Goal: Find contact information

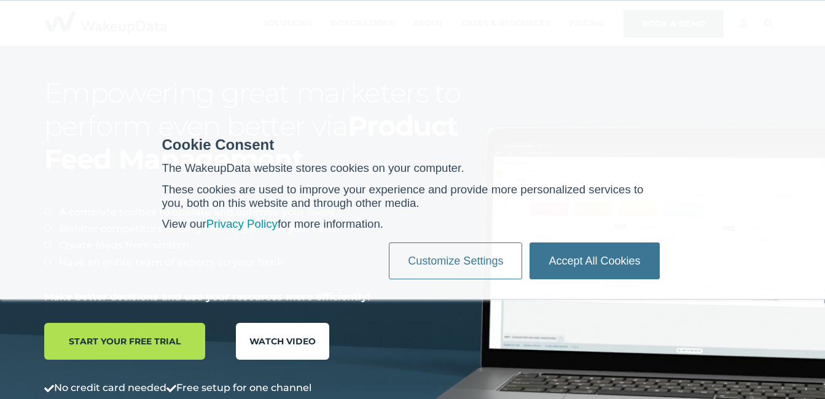
scroll to position [231, 561]
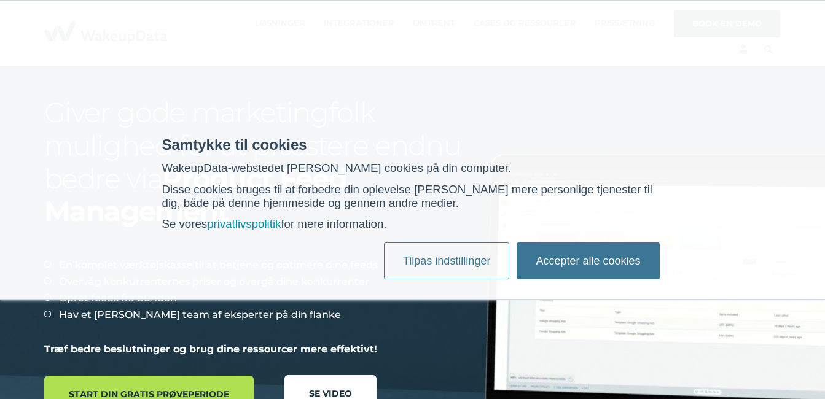
click at [563, 252] on link "Accepter alle cookies" at bounding box center [587, 261] width 142 height 37
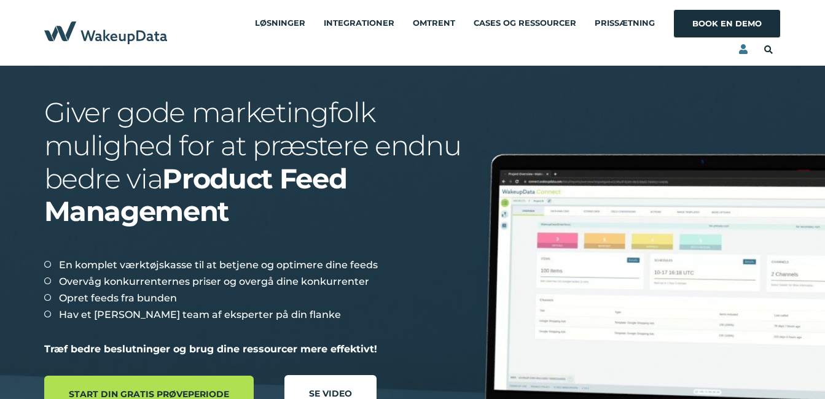
scroll to position [0, 0]
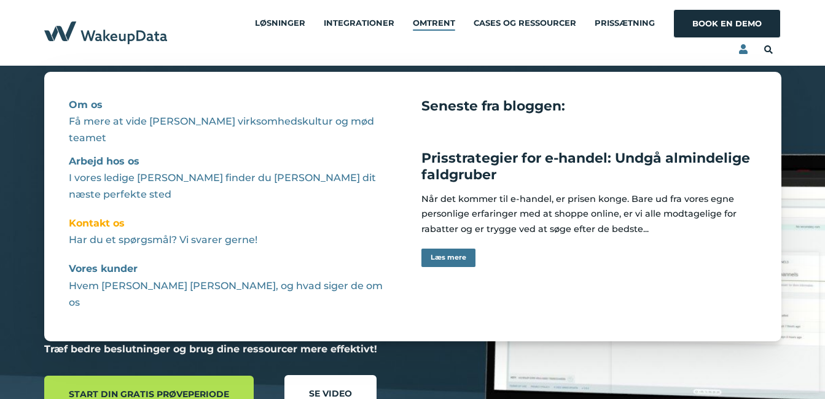
click at [108, 217] on strong "Kontakt os" at bounding box center [97, 223] width 56 height 12
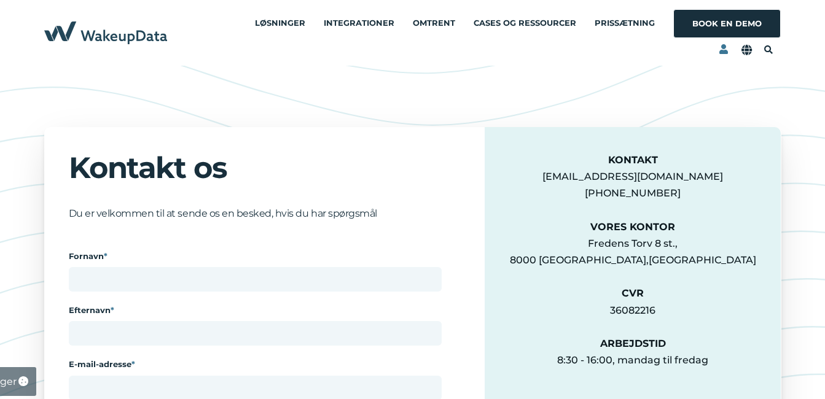
select select "DK"
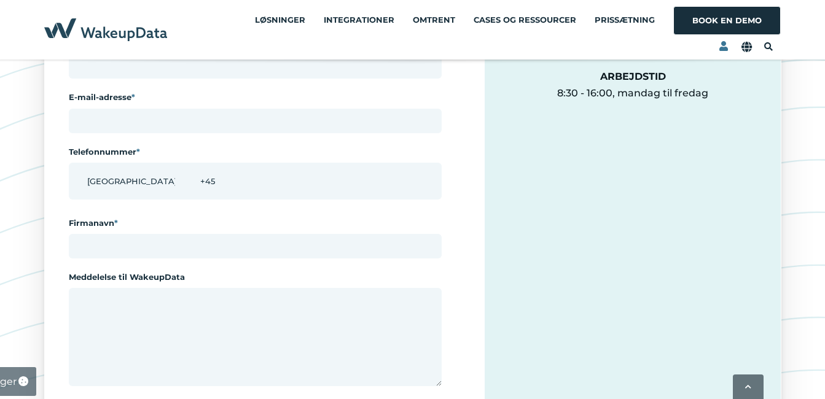
scroll to position [266, 0]
